Goal: Task Accomplishment & Management: Use online tool/utility

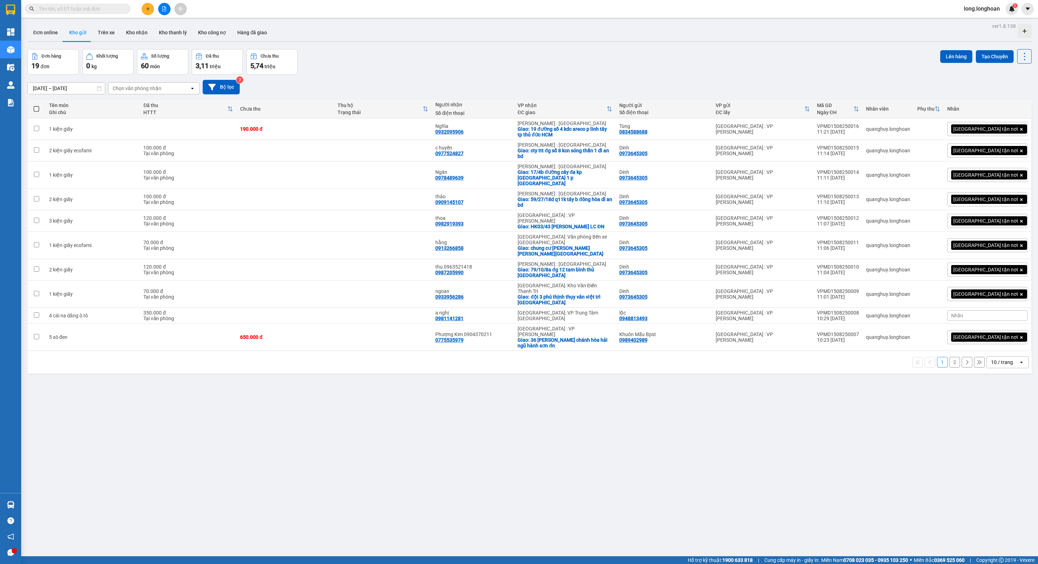
click at [166, 9] on icon "file-add" at bounding box center [164, 8] width 4 height 5
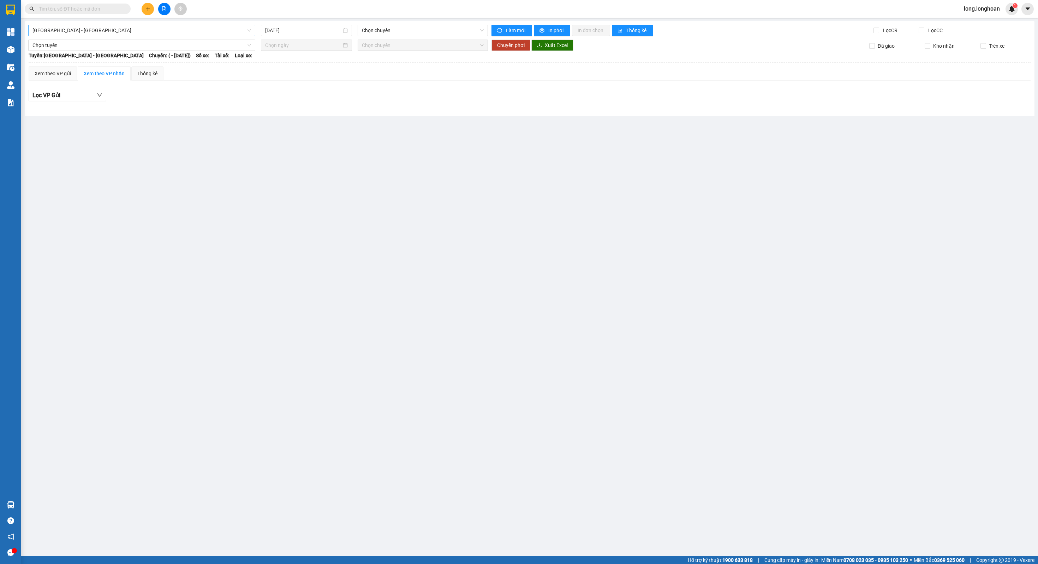
click at [133, 33] on span "[GEOGRAPHIC_DATA] - [GEOGRAPHIC_DATA]" at bounding box center [141, 30] width 219 height 11
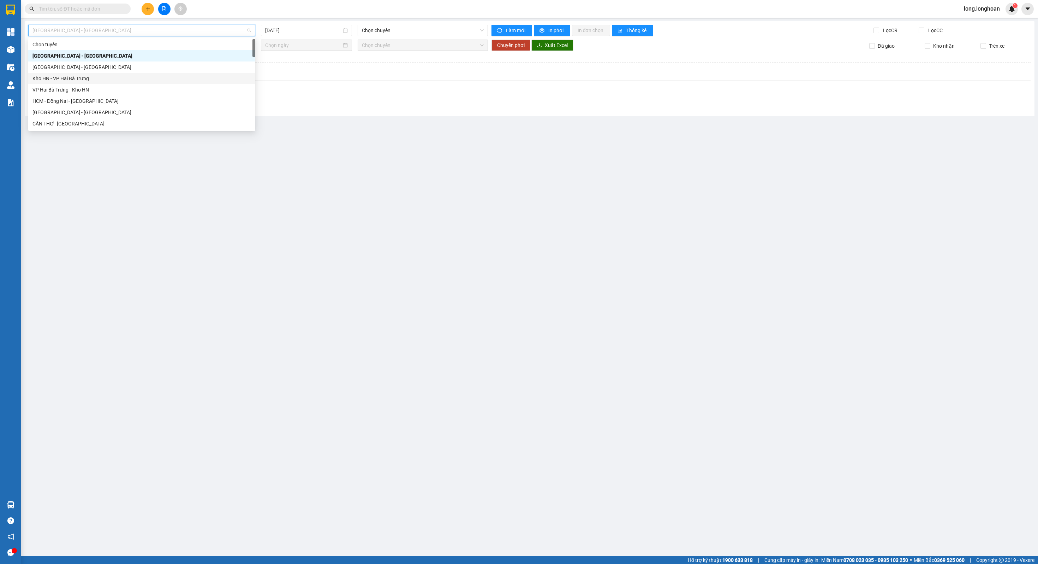
click at [109, 73] on div "Kho HN - VP Hai Bà Trưng" at bounding box center [141, 78] width 227 height 11
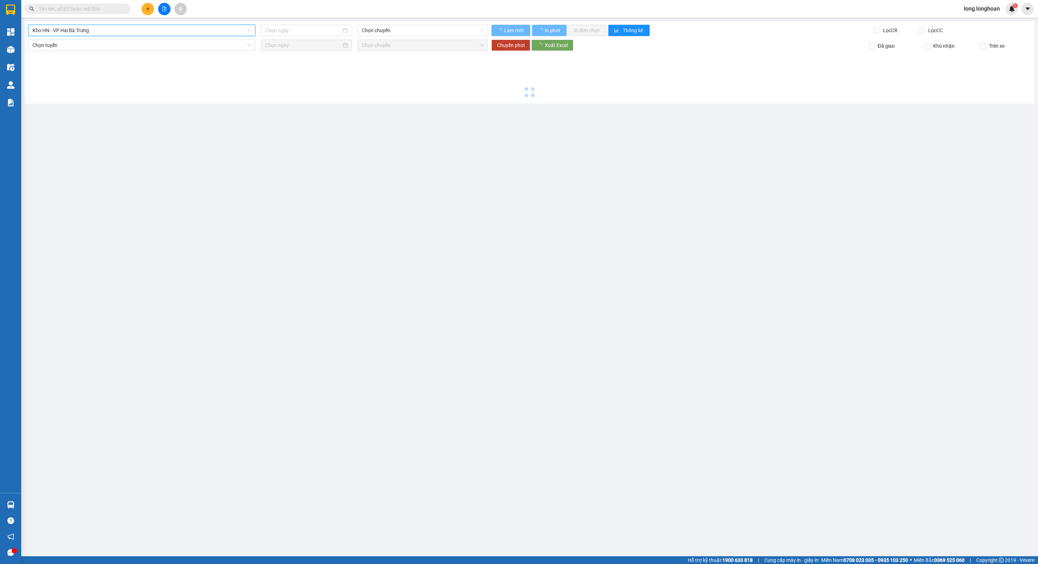
type input "[DATE]"
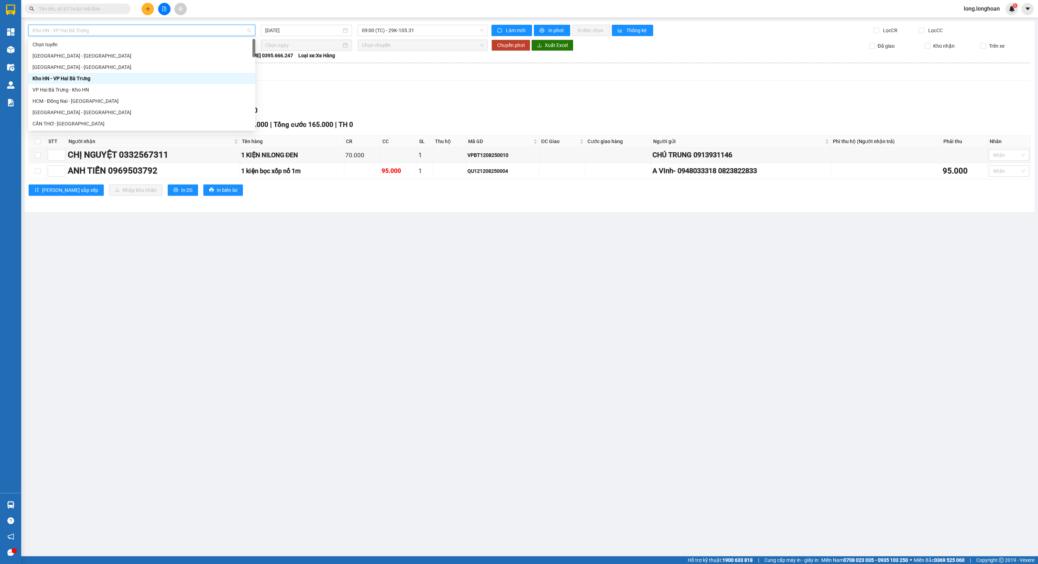
click at [116, 32] on span "Kho HN - VP Hai Bà Trưng" at bounding box center [141, 30] width 219 height 11
click at [116, 71] on div "Nam [GEOGRAPHIC_DATA]" at bounding box center [141, 66] width 227 height 11
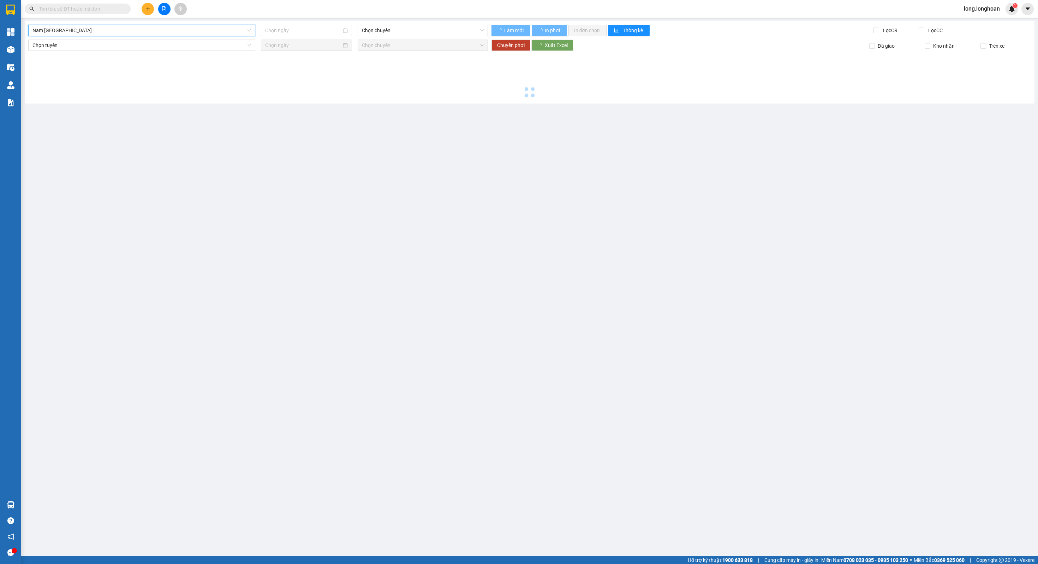
type input "[DATE]"
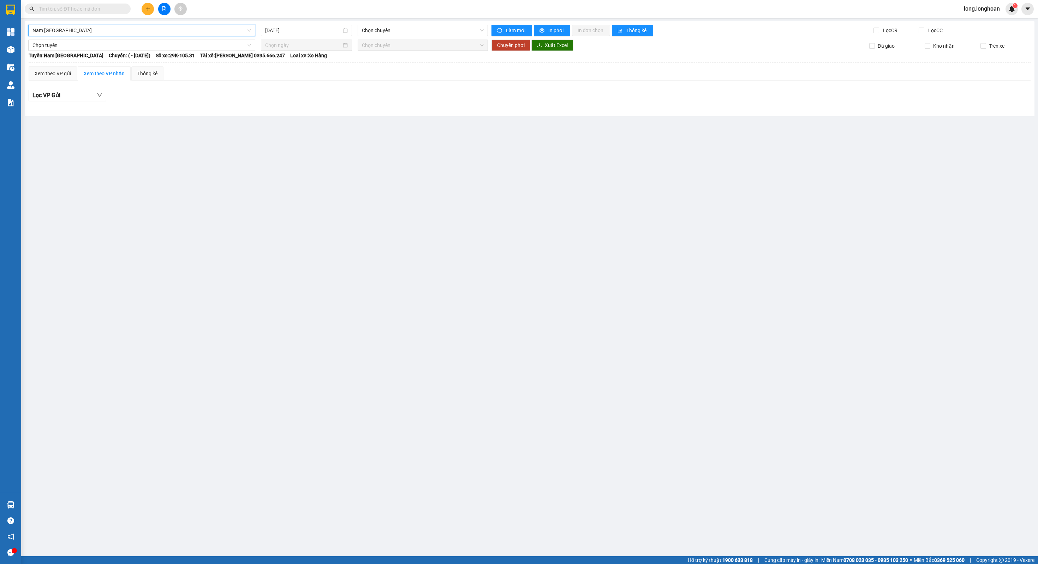
click at [98, 33] on span "Nam [GEOGRAPHIC_DATA]" at bounding box center [141, 30] width 219 height 11
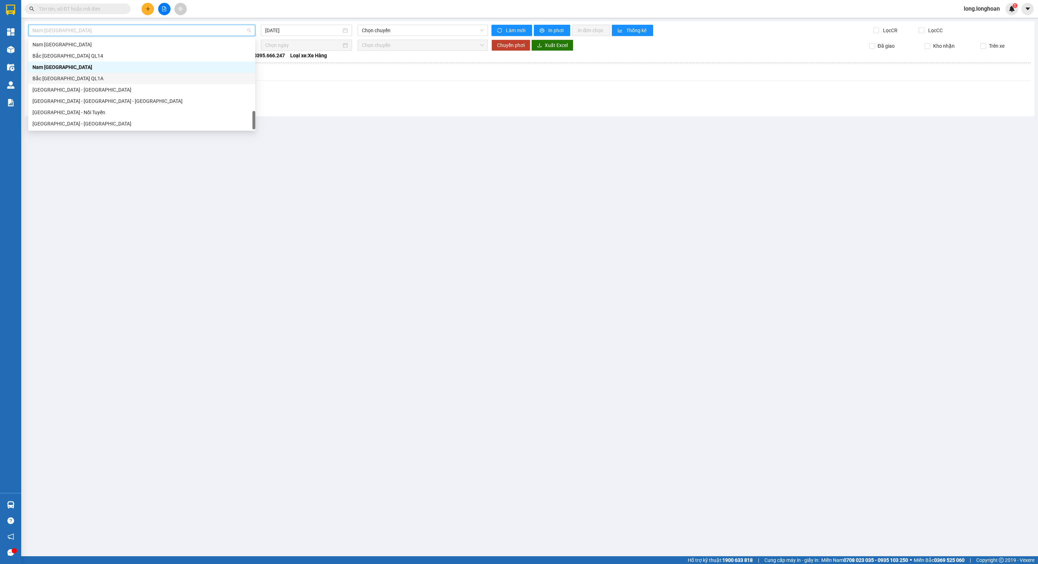
click at [89, 76] on div "Bắc [GEOGRAPHIC_DATA] QL1A" at bounding box center [141, 79] width 219 height 8
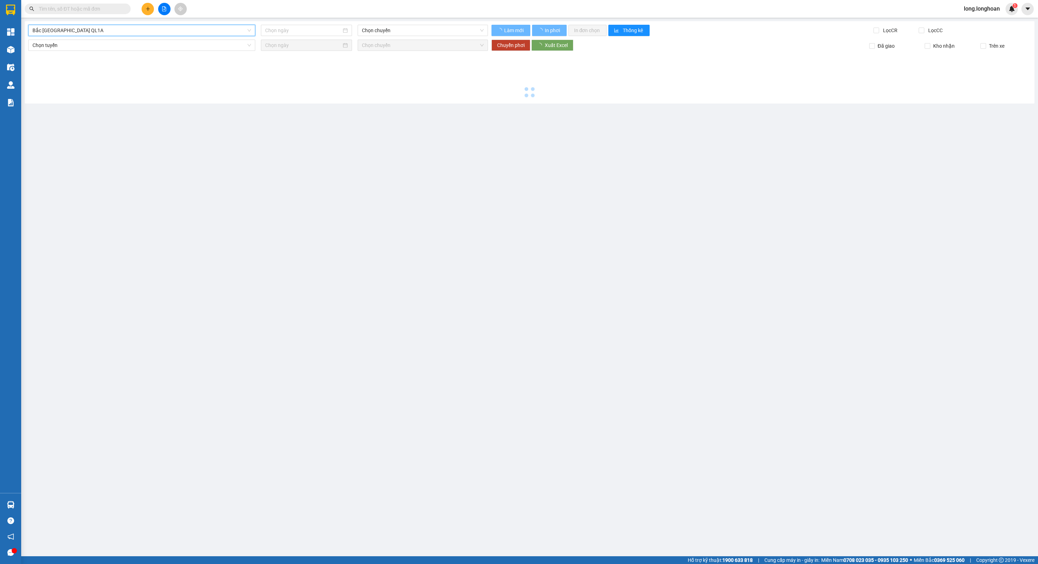
type input "[DATE]"
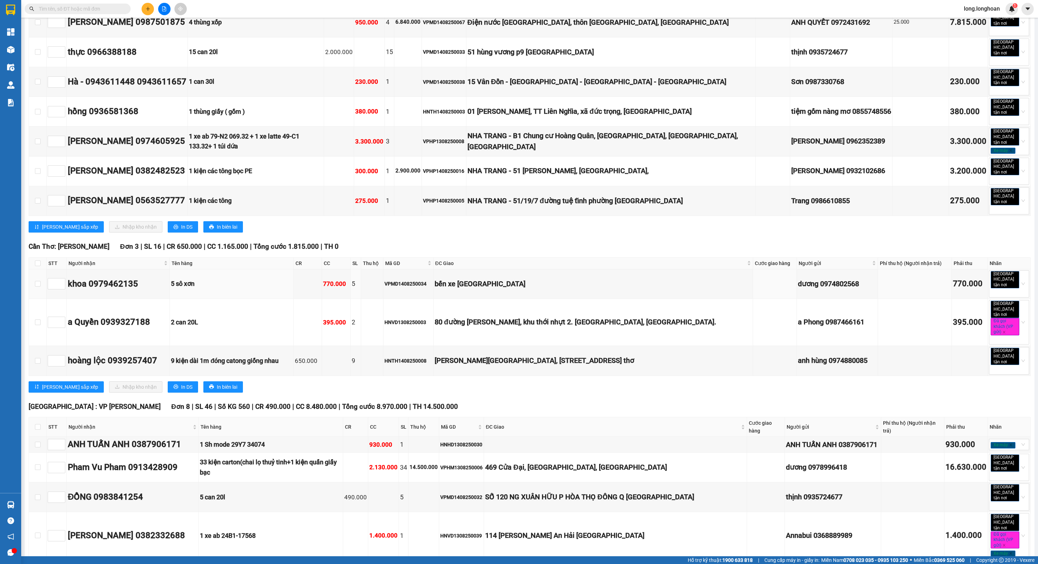
scroll to position [1675, 0]
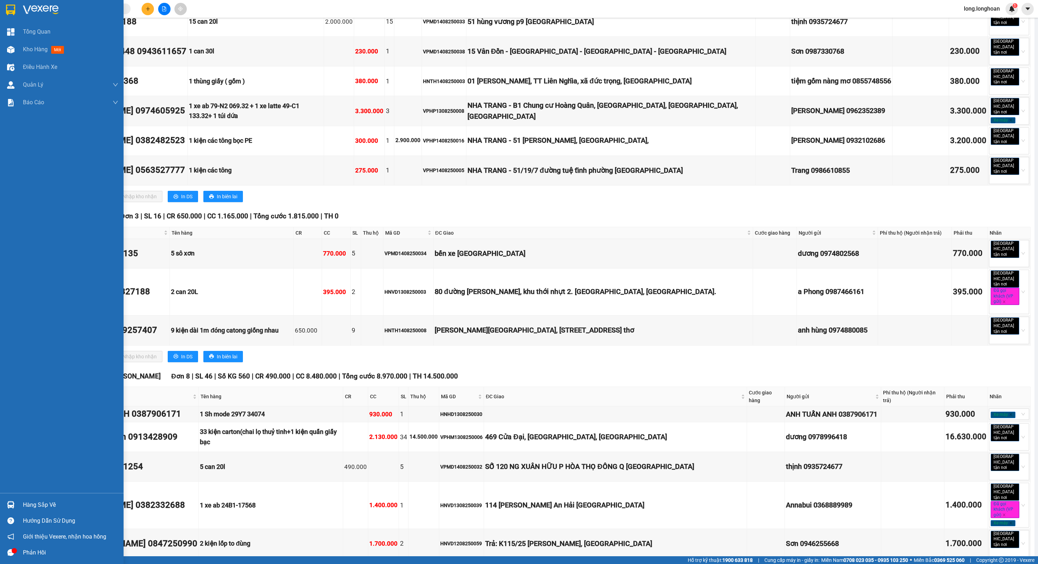
click at [27, 18] on div at bounding box center [62, 11] width 124 height 23
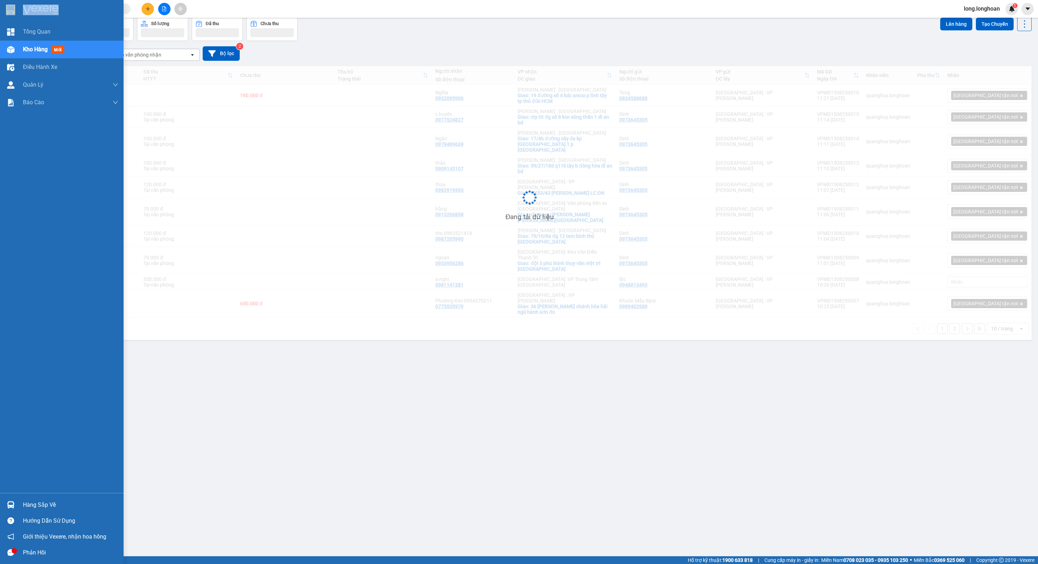
scroll to position [32, 0]
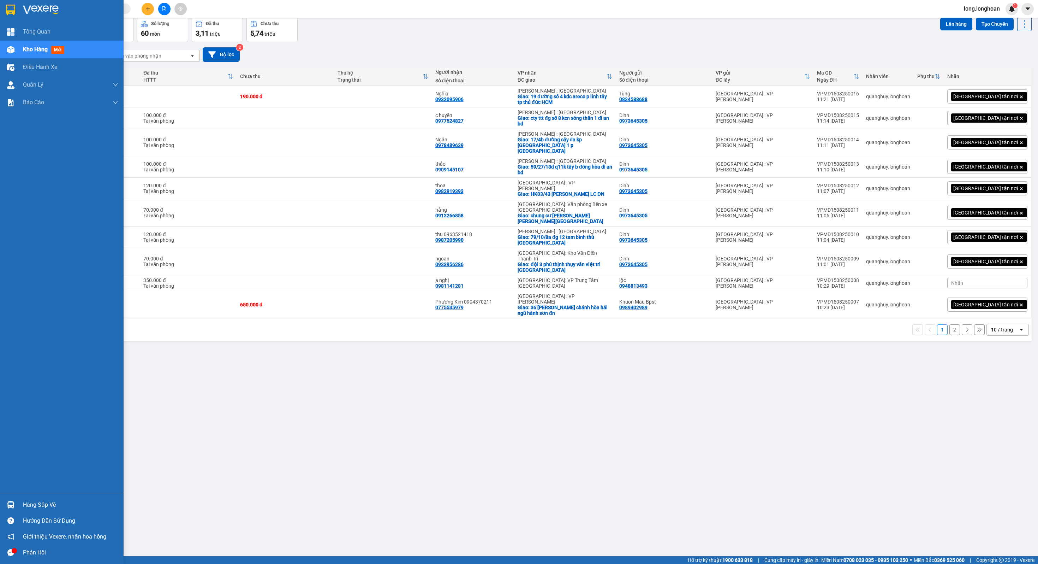
click at [6, 12] on img at bounding box center [10, 10] width 9 height 11
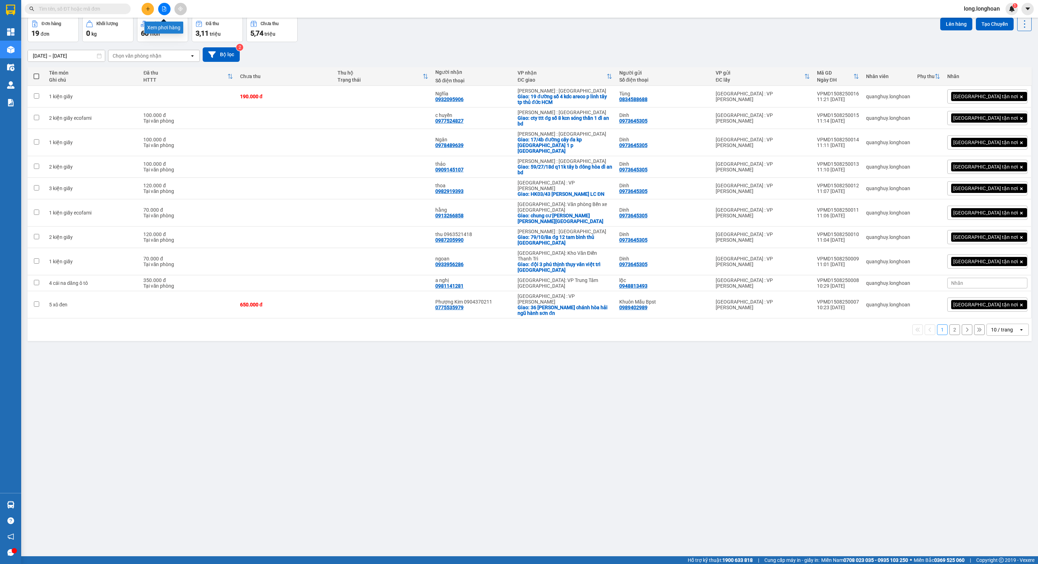
click at [160, 10] on button at bounding box center [164, 9] width 12 height 12
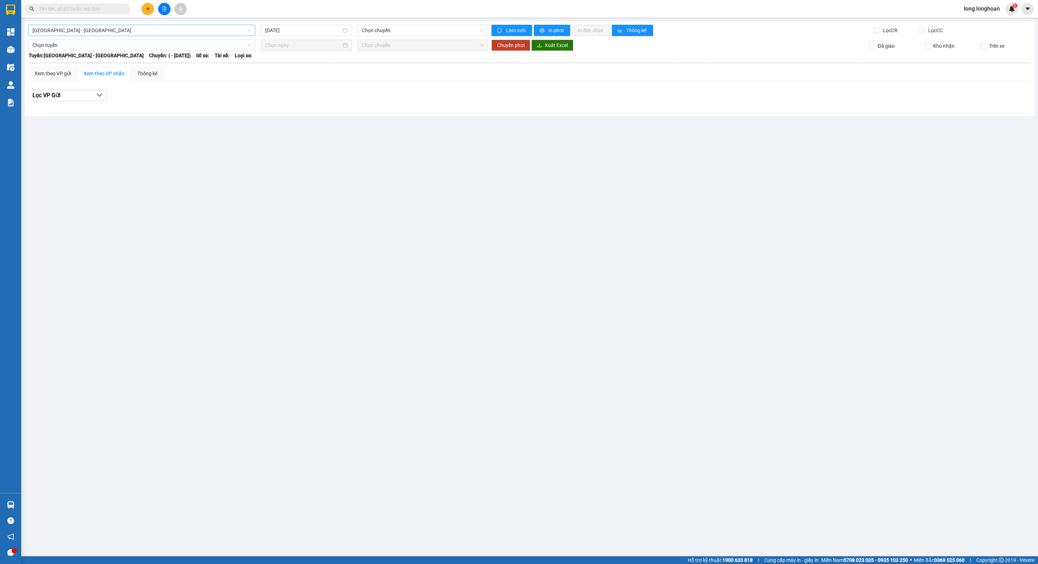
click at [83, 27] on span "[GEOGRAPHIC_DATA] - [GEOGRAPHIC_DATA]" at bounding box center [141, 30] width 219 height 11
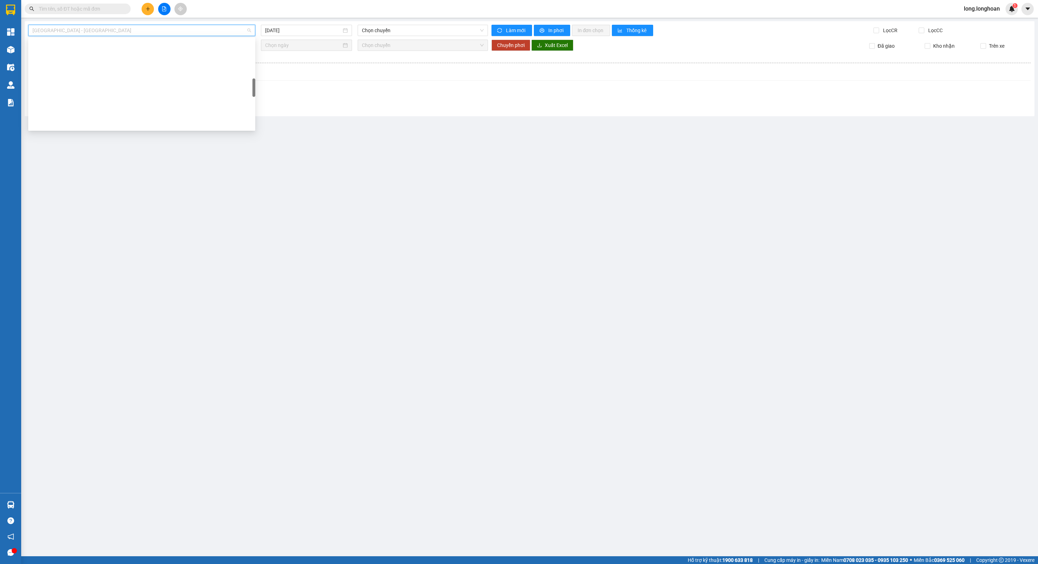
scroll to position [463, 0]
click at [75, 78] on div "Bắc [GEOGRAPHIC_DATA] QL1A" at bounding box center [141, 79] width 219 height 8
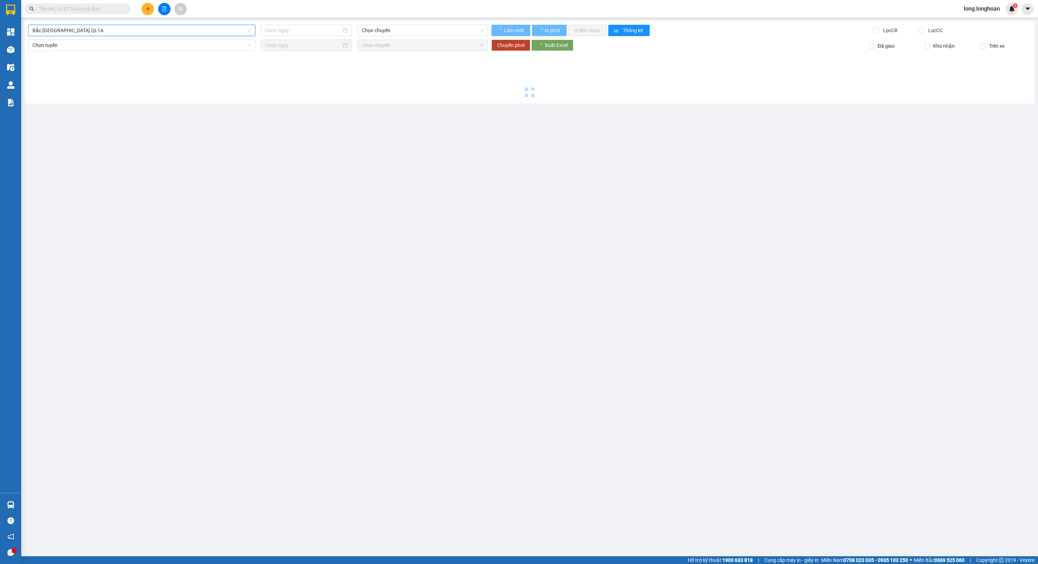
type input "[DATE]"
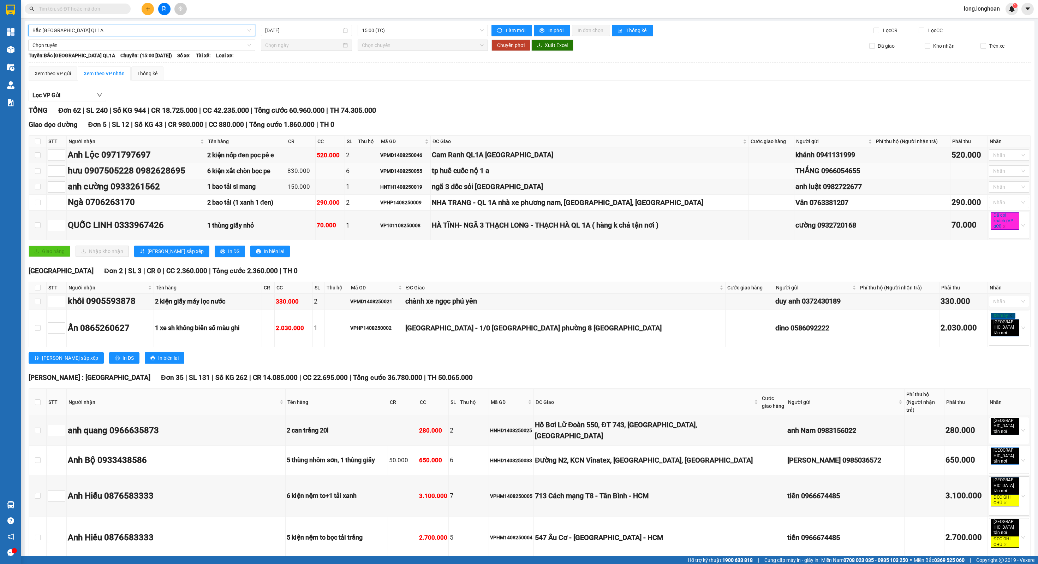
scroll to position [6, 0]
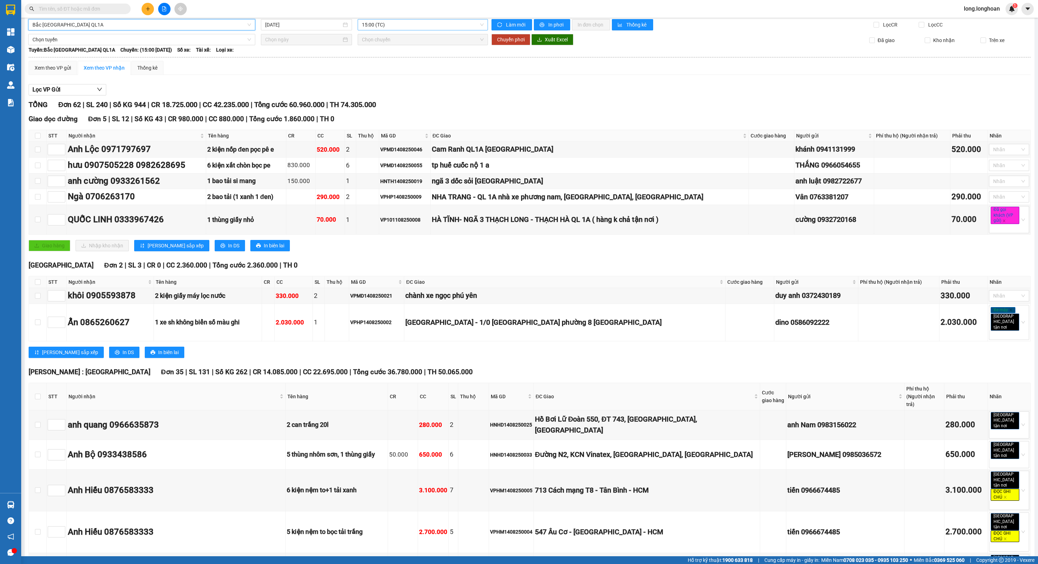
click at [375, 29] on span "15:00 (TC)" at bounding box center [422, 24] width 121 height 11
click at [197, 28] on span "Bắc [GEOGRAPHIC_DATA] QL1A" at bounding box center [141, 24] width 219 height 11
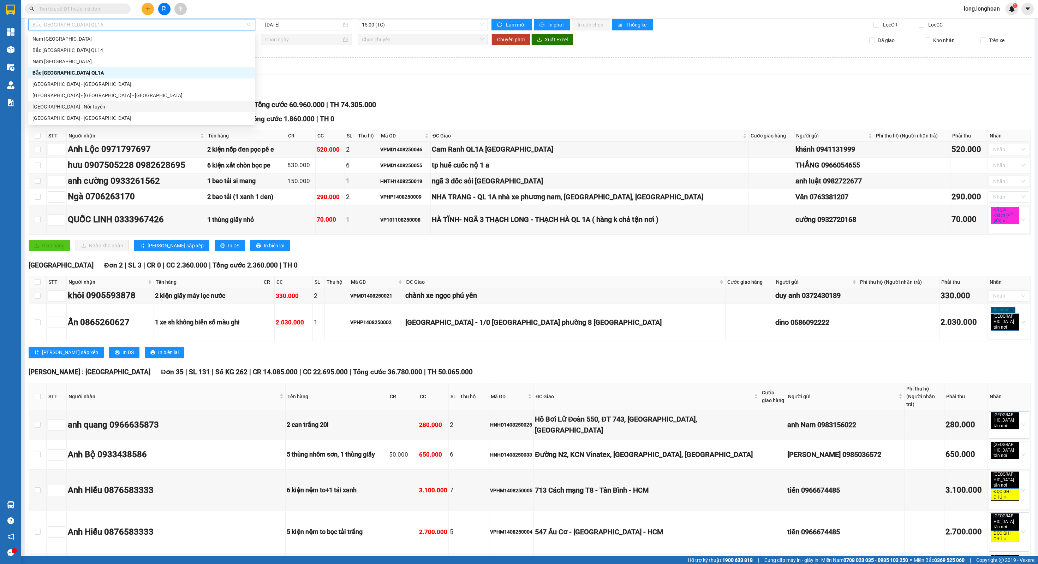
click at [129, 103] on div "[GEOGRAPHIC_DATA] - Nối Tuyến" at bounding box center [141, 107] width 219 height 8
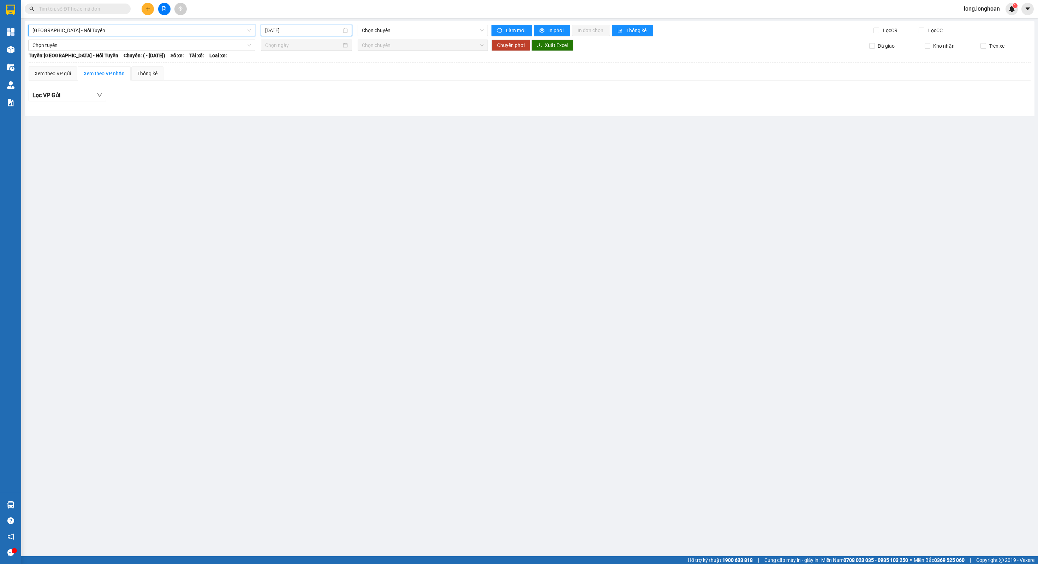
click at [332, 28] on input "[DATE]" at bounding box center [303, 30] width 77 height 8
click at [323, 93] on div "14" at bounding box center [322, 92] width 8 height 8
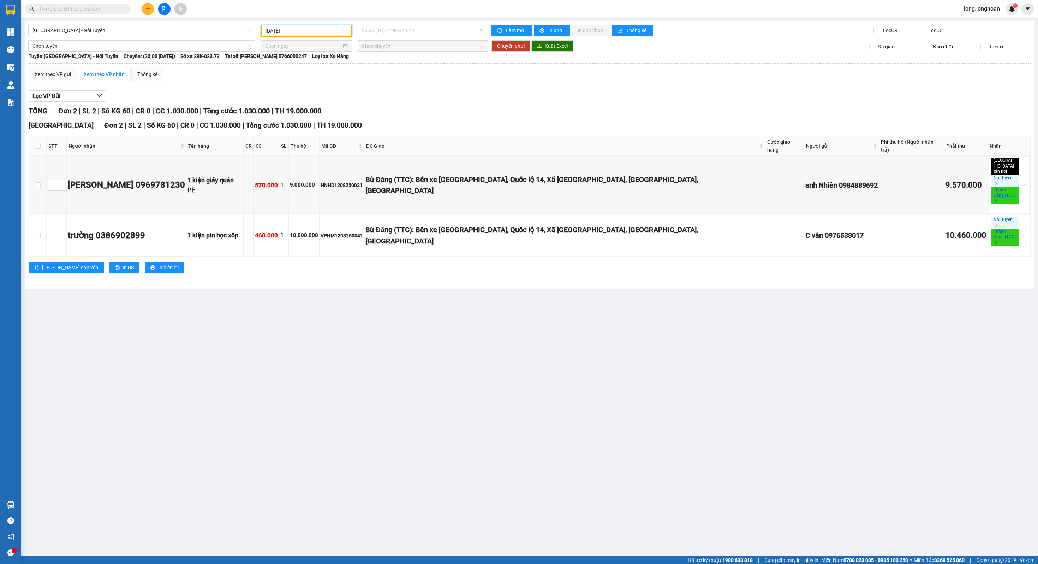
click at [410, 26] on span "20:00 (TC) - 29K-023.73" at bounding box center [422, 30] width 121 height 11
click at [390, 64] on div "21:00 (TC) - 29K-023.73" at bounding box center [389, 67] width 55 height 8
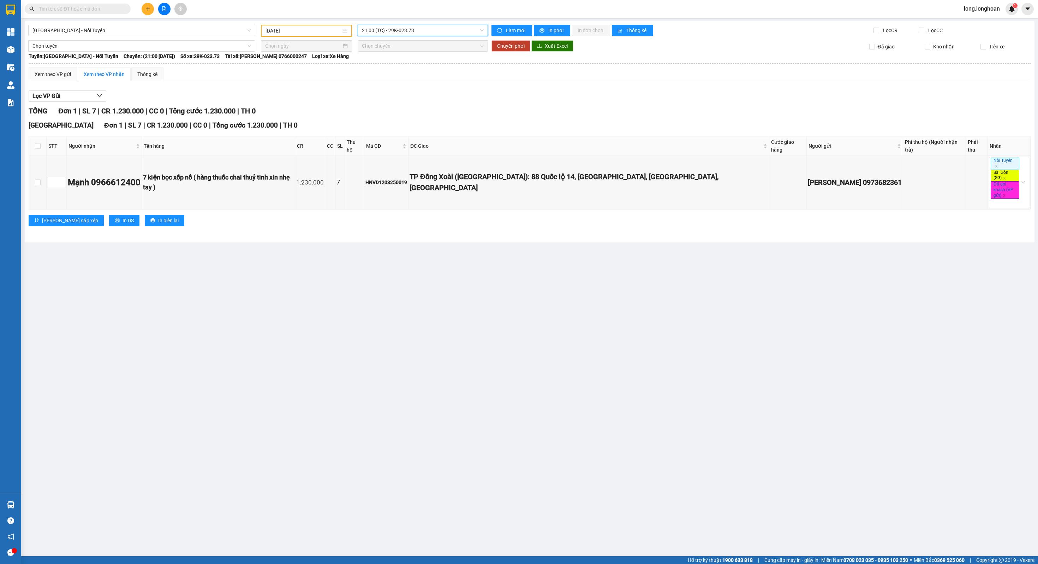
click at [326, 33] on input "[DATE]" at bounding box center [304, 31] width 76 height 8
click at [311, 97] on td "13" at bounding box center [309, 93] width 13 height 11
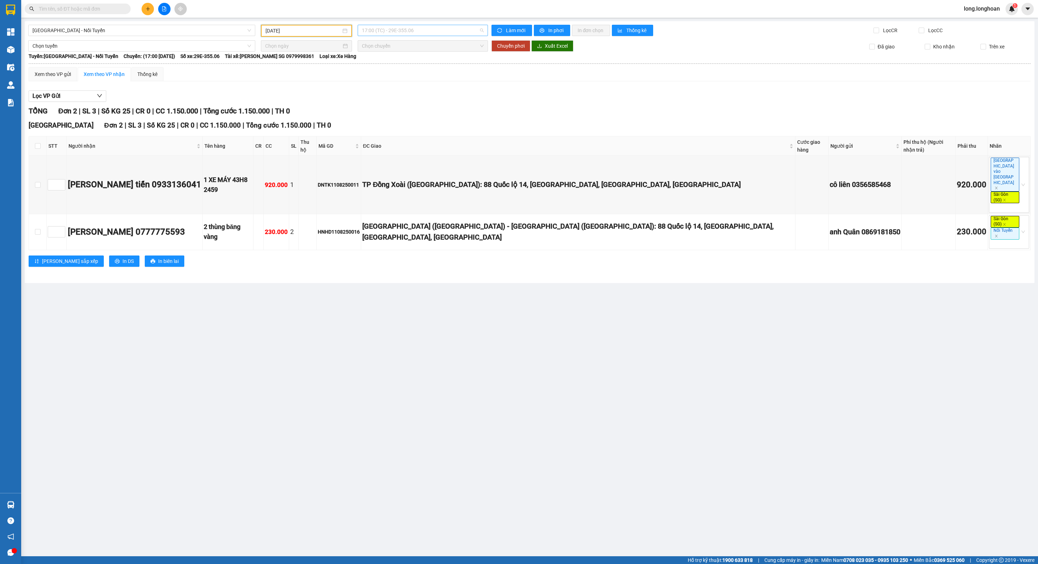
click at [405, 25] on span "17:00 (TC) - 29E-355.06" at bounding box center [422, 30] width 121 height 11
click at [385, 68] on div "18:00 (TC) - 29E-355.06" at bounding box center [389, 67] width 55 height 8
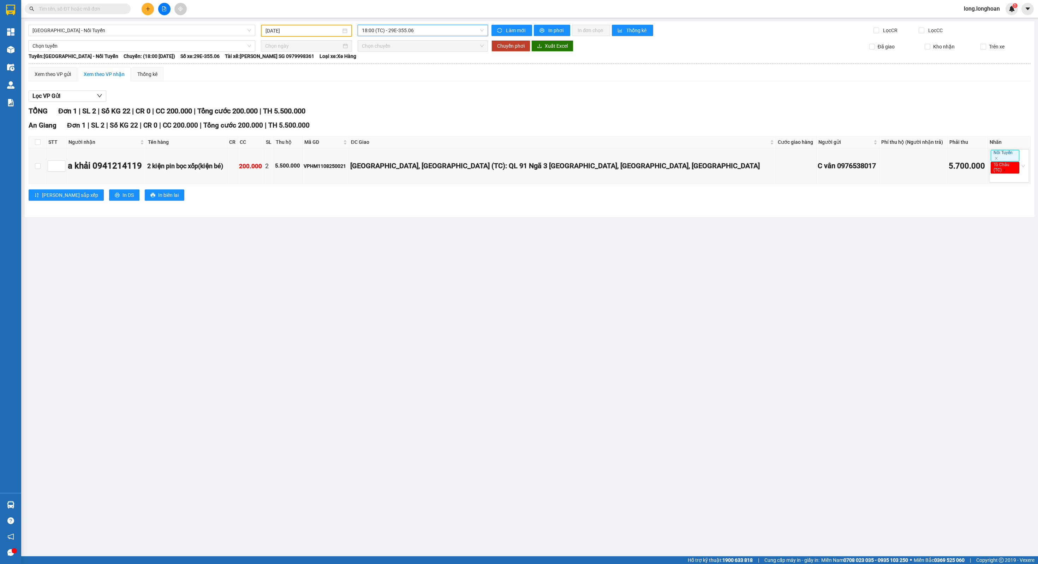
click at [395, 30] on span "18:00 (TC) - 29E-355.06" at bounding box center [422, 30] width 121 height 11
click at [383, 80] on div "19:00 (TC) - 29E-355.06" at bounding box center [389, 79] width 55 height 8
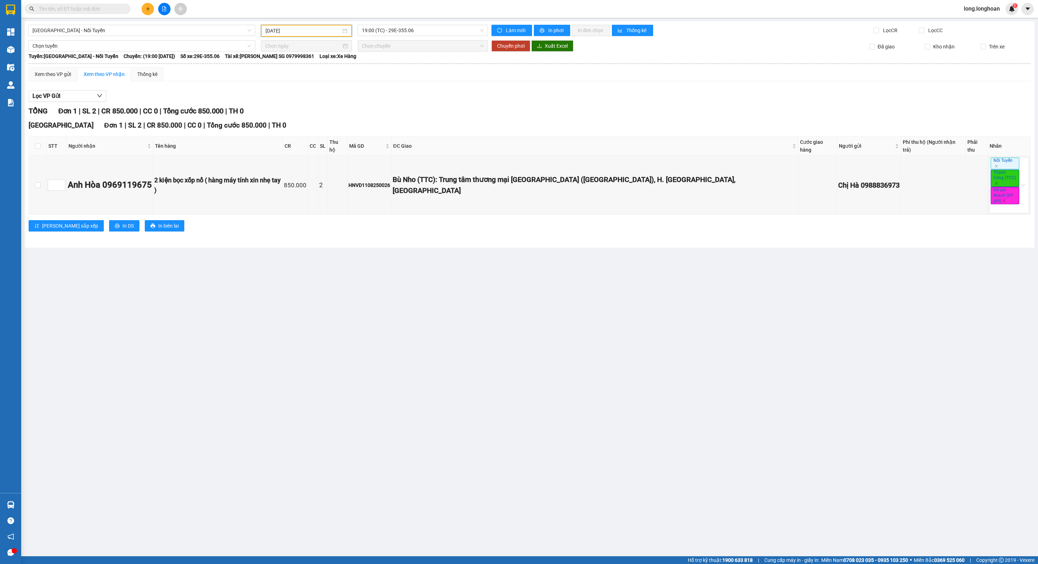
click at [326, 29] on input "[DATE]" at bounding box center [304, 31] width 76 height 8
click at [299, 93] on div "12" at bounding box center [297, 93] width 8 height 8
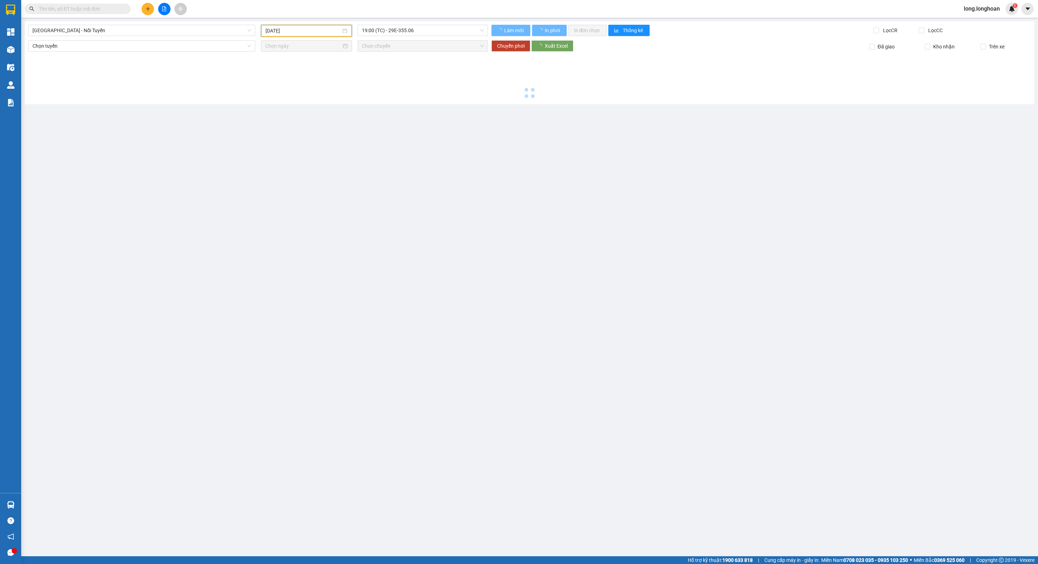
type input "[DATE]"
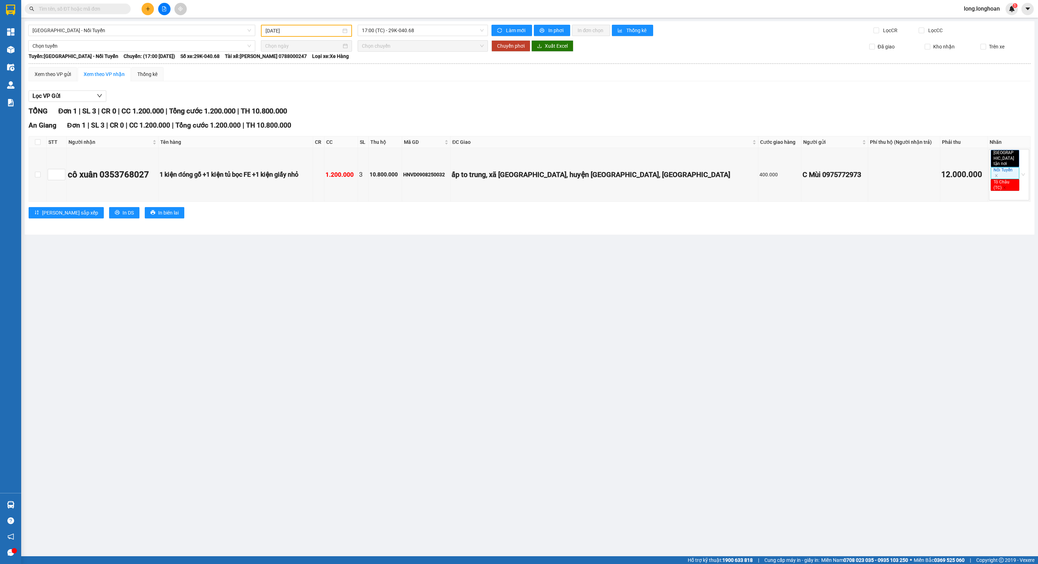
click at [379, 23] on div "[GEOGRAPHIC_DATA] - Nối Tuyến [DATE] 17:00 (TC) - 29K-040.68 Làm mới In phơi In…" at bounding box center [530, 127] width 1010 height 213
click at [379, 32] on span "17:00 (TC) - 29K-040.68" at bounding box center [422, 30] width 121 height 11
click at [380, 69] on div "Xem theo VP gửi Xem theo VP nhận Thống kê" at bounding box center [530, 74] width 1002 height 14
